Goal: Task Accomplishment & Management: Manage account settings

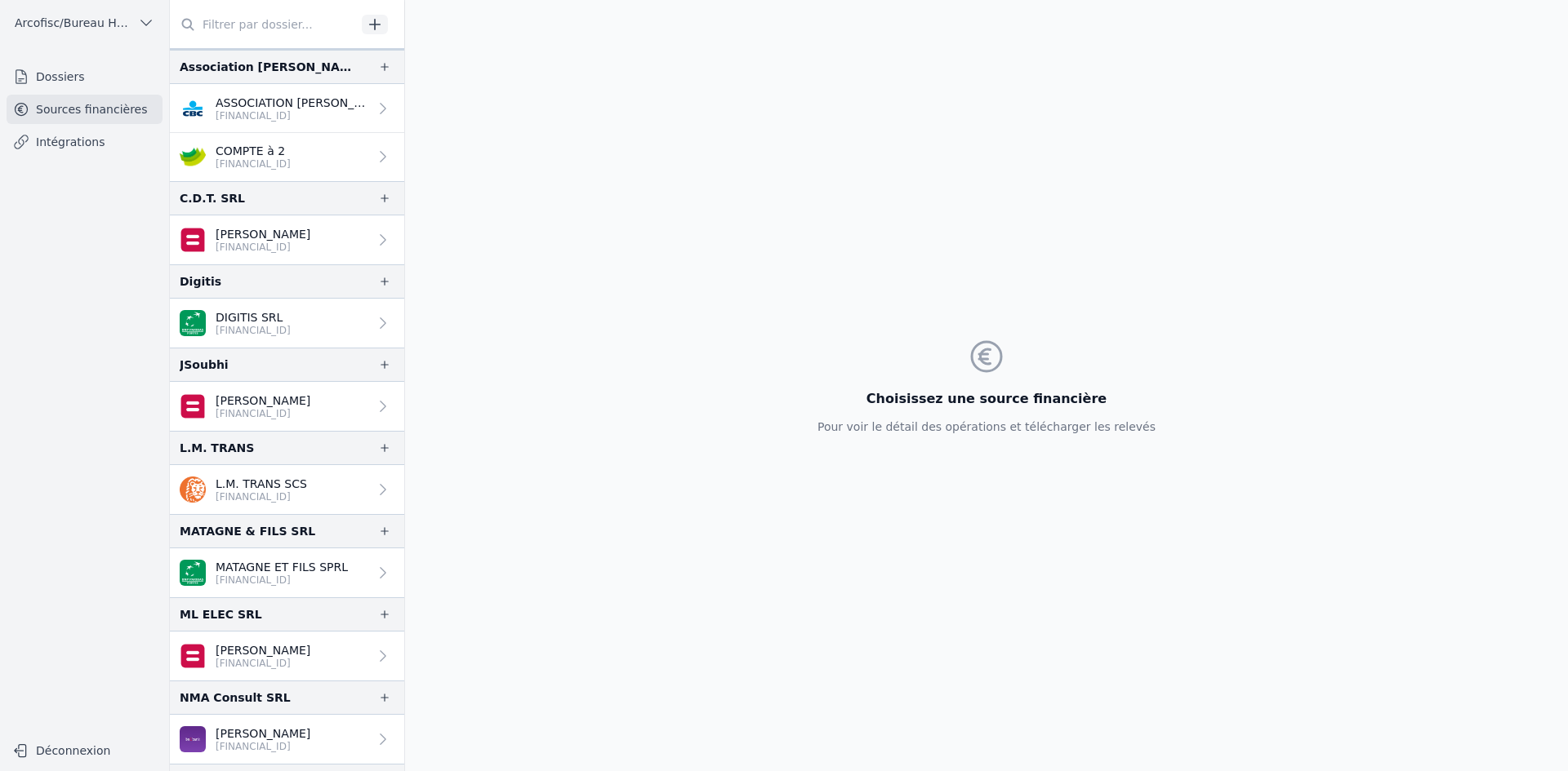
scroll to position [158, 0]
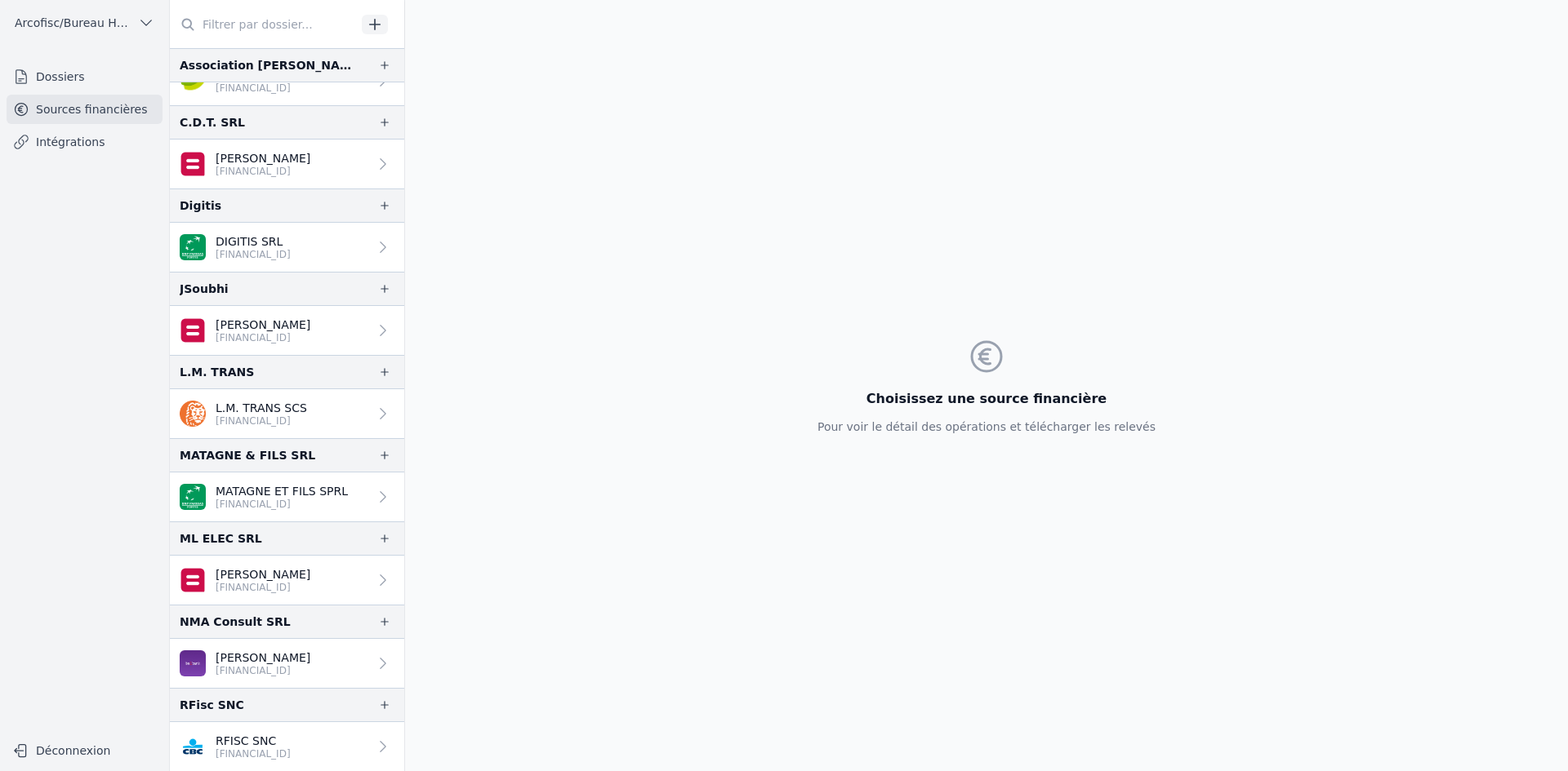
click at [325, 654] on link "[PERSON_NAME] [FINANCIAL_ID]" at bounding box center [287, 664] width 235 height 49
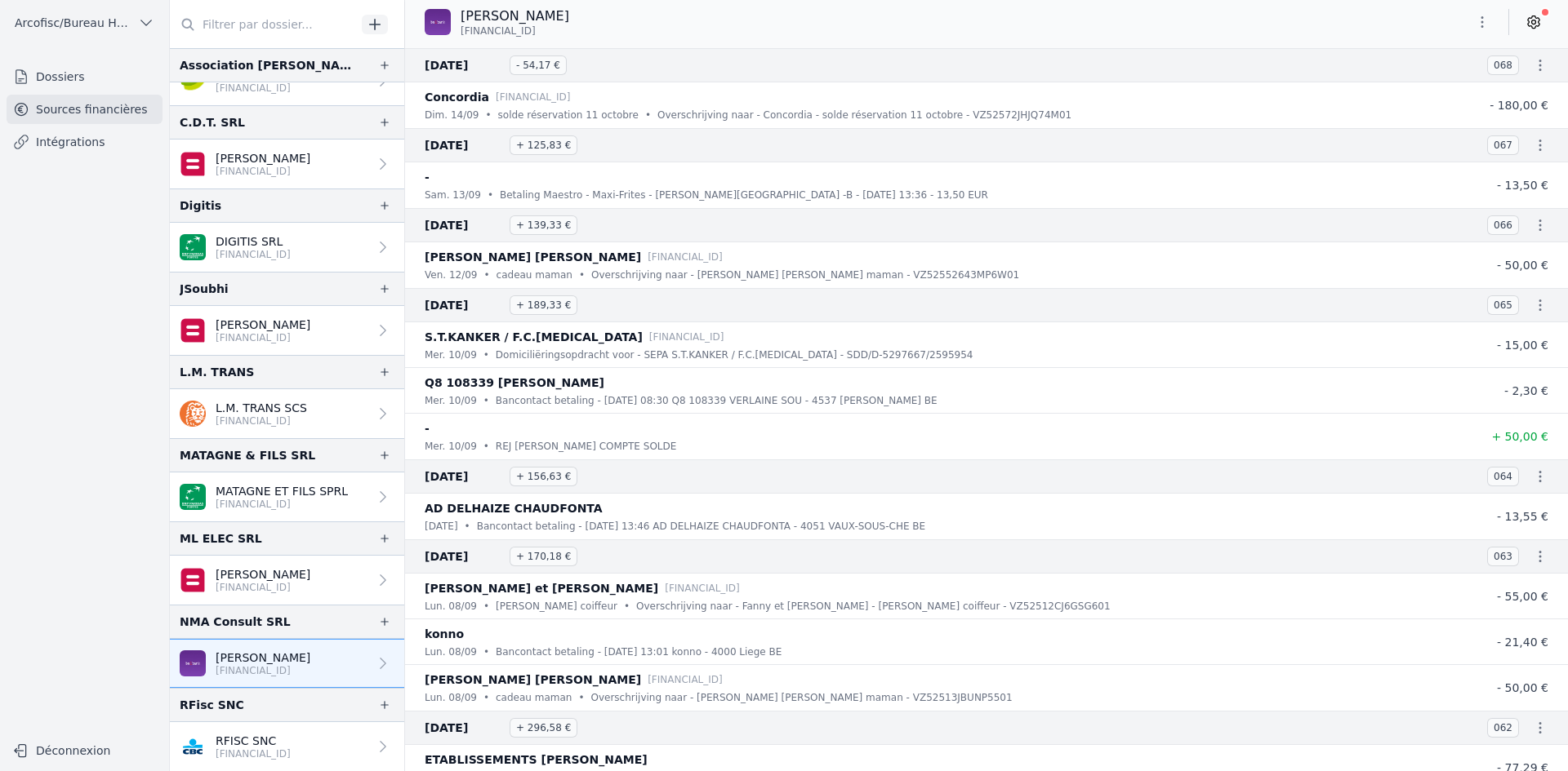
click at [1537, 26] on icon at bounding box center [1534, 22] width 17 height 17
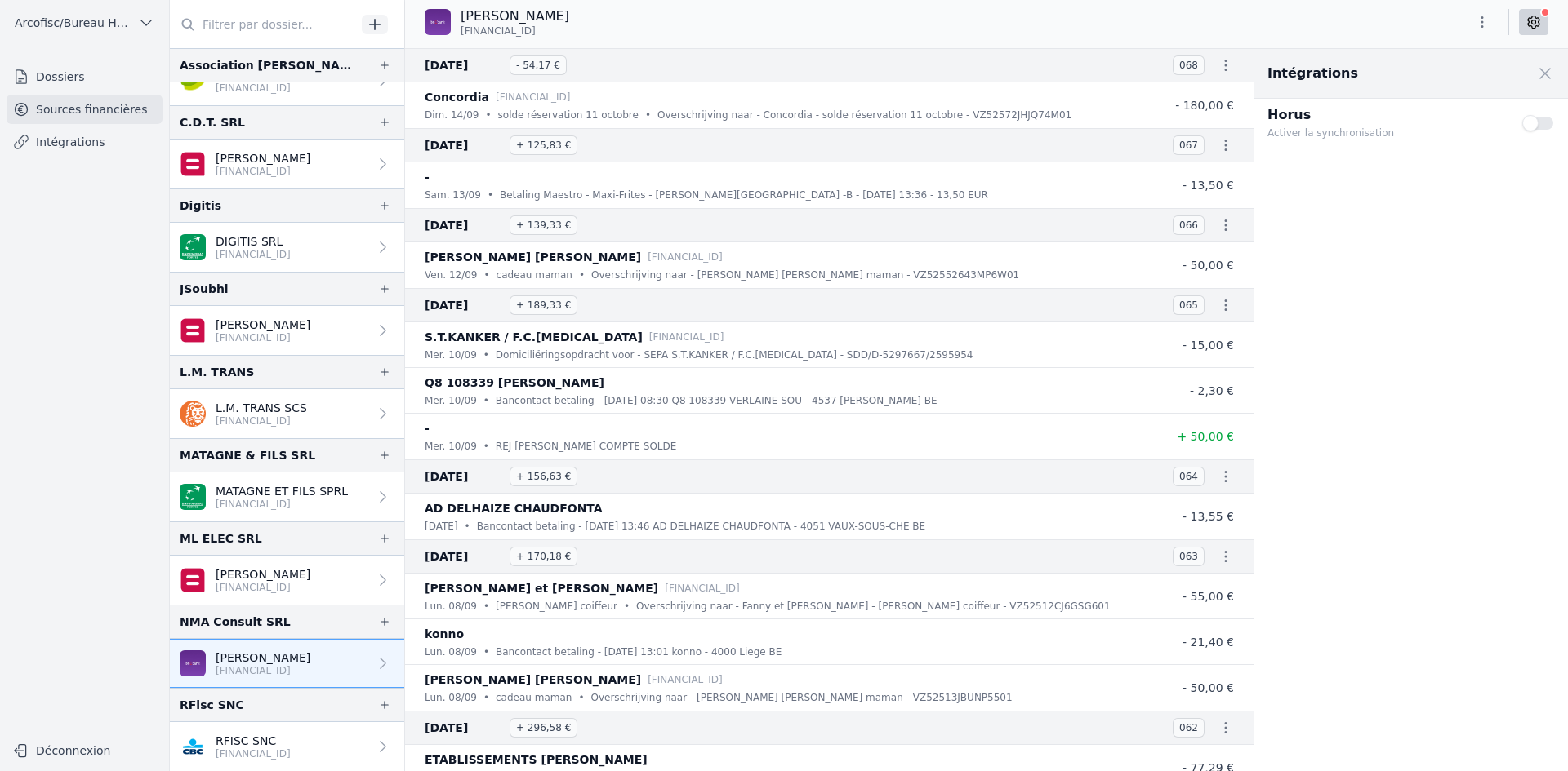
drag, startPoint x: 1528, startPoint y: 122, endPoint x: 985, endPoint y: 85, distance: 544.3
click at [1029, 98] on div "[DATE] - 54,17 € 068 Concordia [FINANCIAL_ID] dim. 14/09 • solde réservation 11…" at bounding box center [986, 410] width 1163 height 723
click at [926, 21] on div "[PERSON_NAME] [FINANCIAL_ID]" at bounding box center [986, 23] width 1163 height 31
click at [1545, 70] on span at bounding box center [1544, 74] width 36 height 36
